Goal: Task Accomplishment & Management: Complete application form

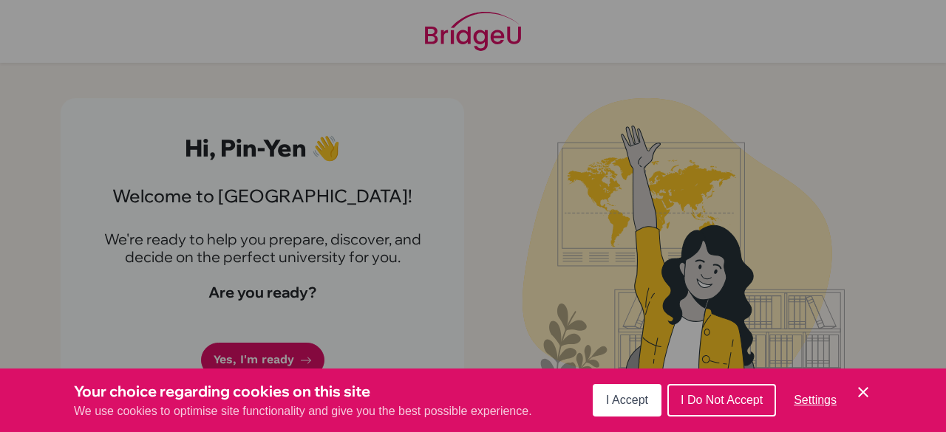
click at [296, 356] on div "Cookie Preferences" at bounding box center [473, 216] width 946 height 432
click at [625, 397] on span "I Accept" at bounding box center [627, 400] width 42 height 13
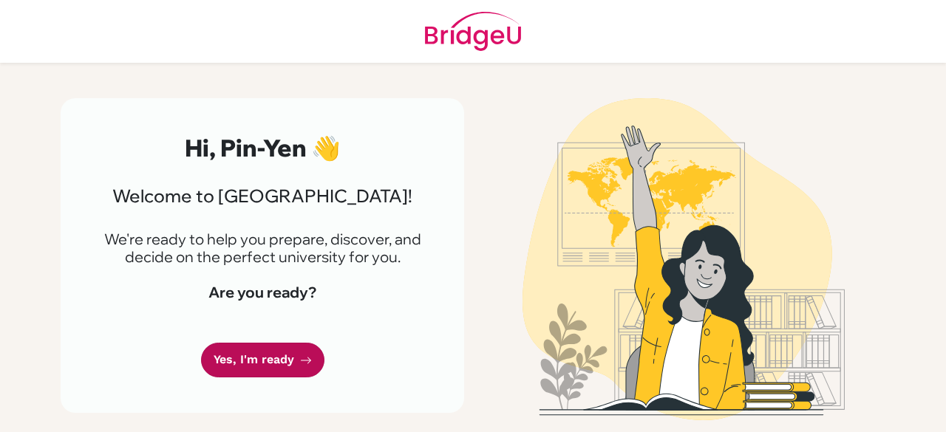
click at [262, 354] on link "Yes, I'm ready" at bounding box center [262, 360] width 123 height 35
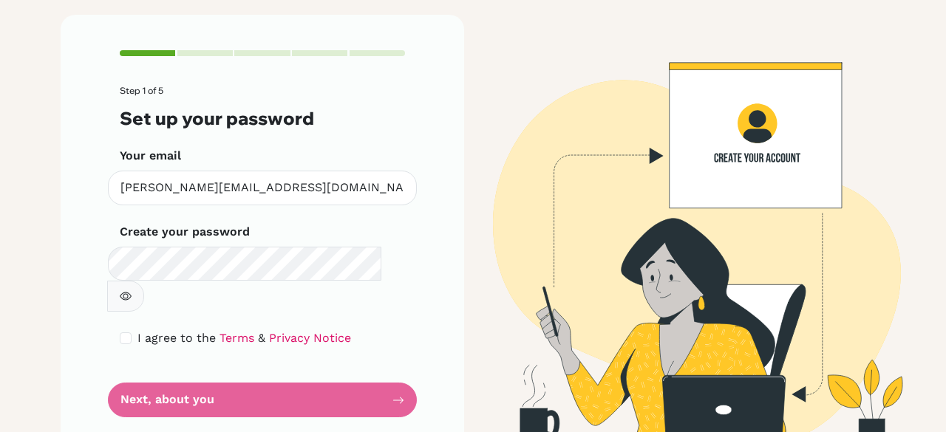
scroll to position [82, 0]
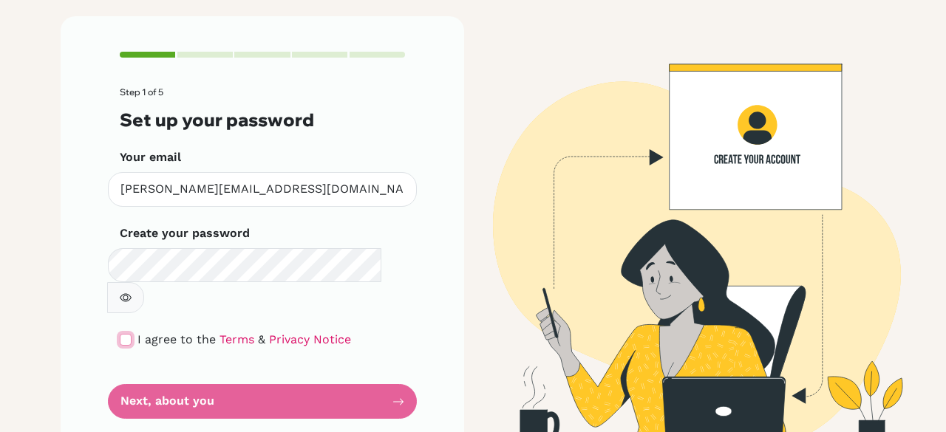
click at [121, 334] on input "checkbox" at bounding box center [126, 340] width 12 height 12
checkbox input "true"
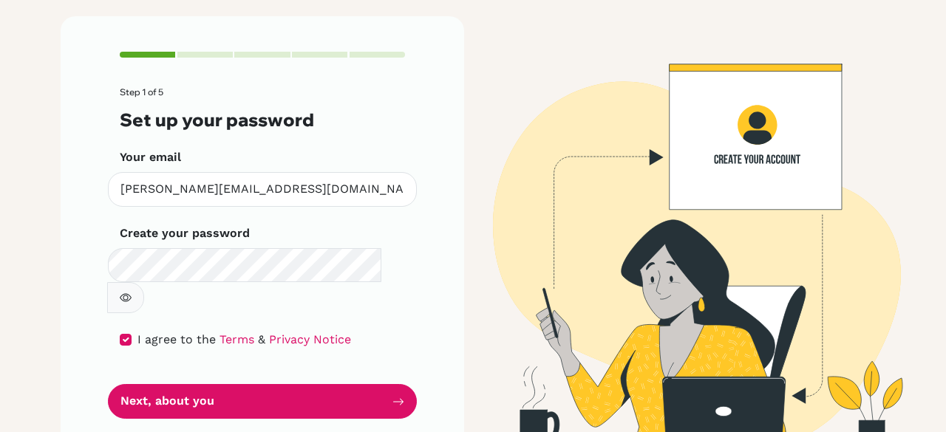
click at [132, 292] on icon "button" at bounding box center [126, 298] width 12 height 12
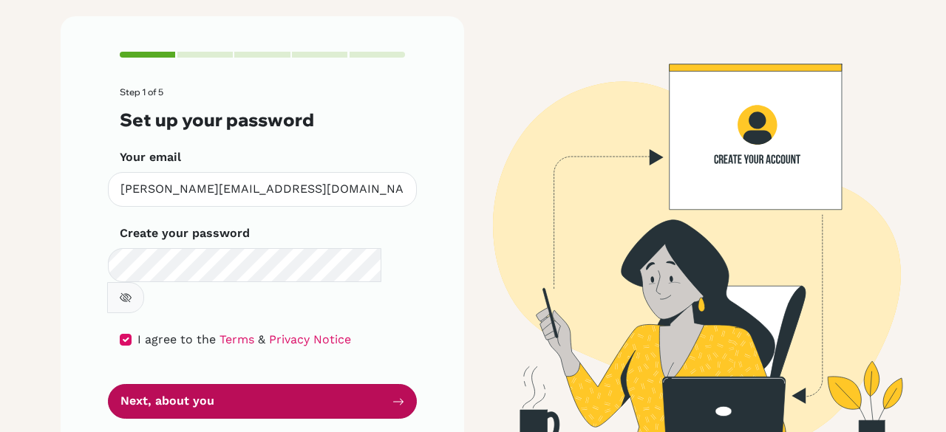
click at [311, 384] on button "Next, about you" at bounding box center [262, 401] width 309 height 35
